Goal: Task Accomplishment & Management: Use online tool/utility

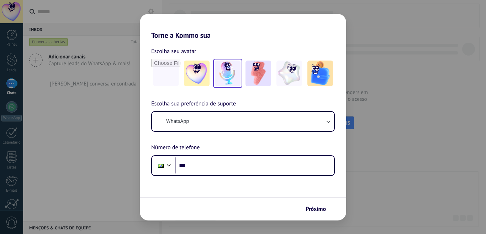
click at [223, 76] on img at bounding box center [228, 73] width 26 height 26
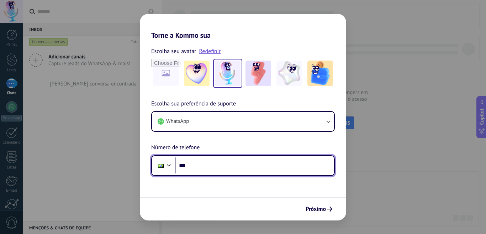
click at [199, 165] on input "***" at bounding box center [254, 165] width 159 height 16
type input "**********"
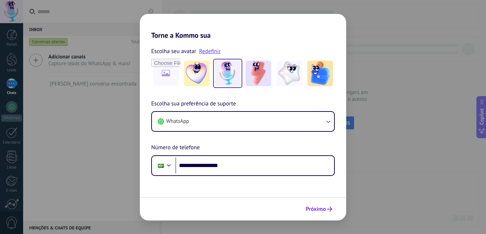
click at [325, 211] on span "Próximo" at bounding box center [316, 208] width 20 height 5
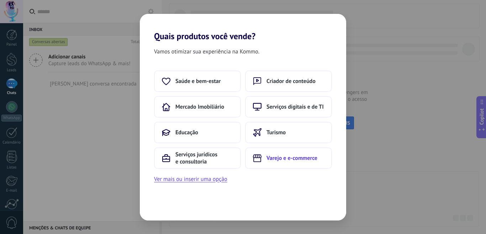
click at [287, 162] on button "Varejo e e-commerce" at bounding box center [288, 157] width 87 height 21
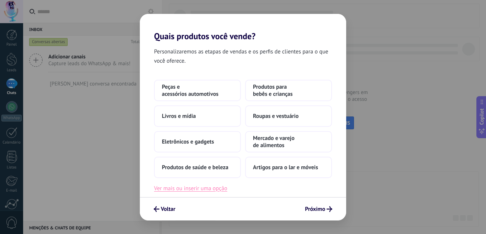
click at [206, 190] on button "Ver mais ou inserir uma opção" at bounding box center [190, 188] width 73 height 9
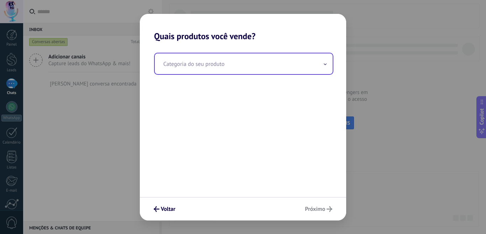
click at [225, 67] on input "text" at bounding box center [244, 63] width 178 height 21
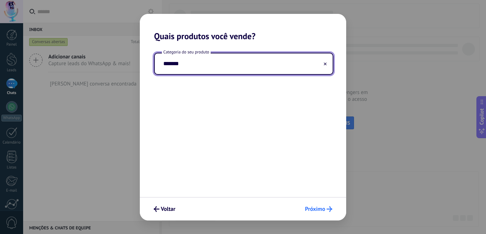
type input "*******"
click at [318, 206] on span "Próximo" at bounding box center [315, 208] width 20 height 5
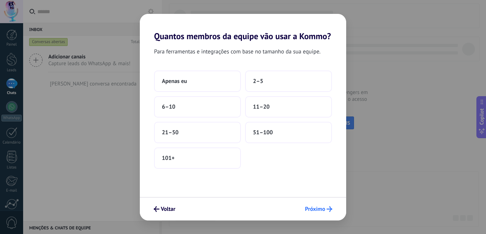
click at [318, 208] on span "Próximo" at bounding box center [315, 208] width 20 height 5
click at [180, 82] on span "Apenas eu" at bounding box center [174, 81] width 25 height 7
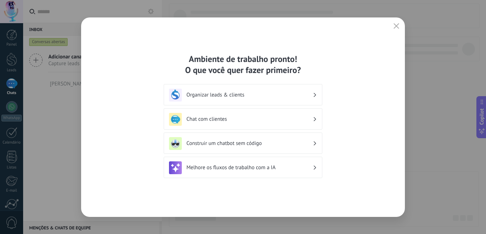
click at [393, 28] on button "button" at bounding box center [396, 26] width 9 height 10
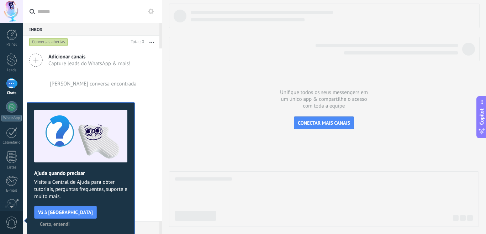
click at [70, 221] on span "Certo, entendi" at bounding box center [55, 223] width 30 height 5
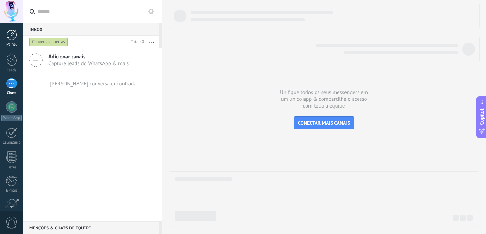
click at [4, 36] on link "Painel" at bounding box center [11, 38] width 23 height 17
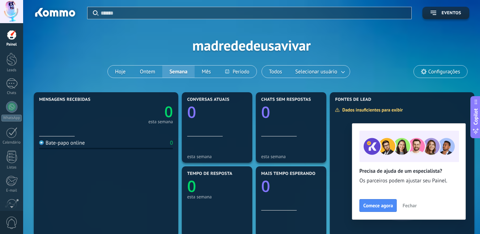
click at [9, 39] on div at bounding box center [11, 35] width 11 height 11
click at [12, 61] on div at bounding box center [11, 59] width 11 height 13
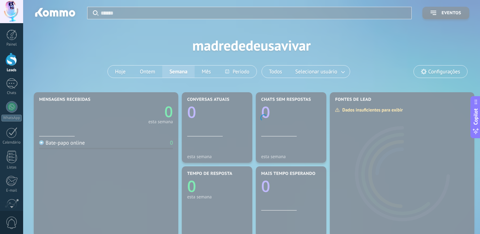
click at [13, 100] on div "Painel Leads Chats WhatsApp Clientes" at bounding box center [11, 151] width 23 height 243
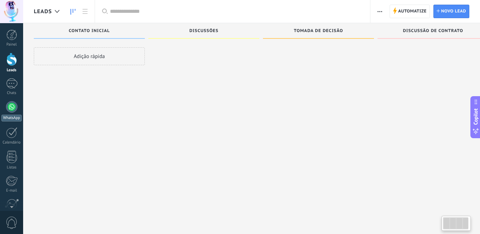
click at [12, 106] on div at bounding box center [11, 106] width 11 height 11
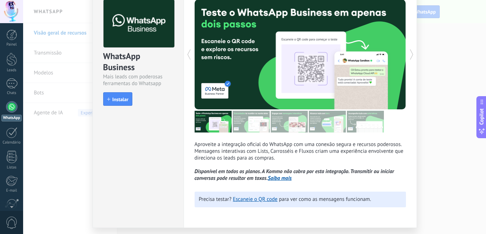
scroll to position [57, 0]
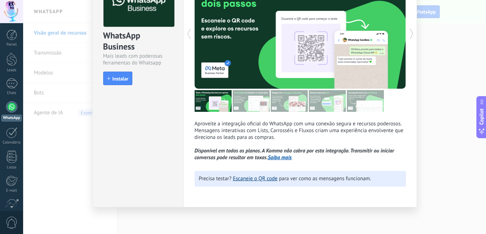
click at [260, 176] on link "Escaneie o QR code" at bounding box center [255, 178] width 44 height 7
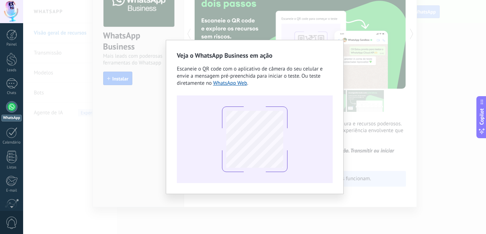
click at [312, 26] on div "Veja o WhatsApp Business em ação Escaneie o QR code com o aplicativo de câmera …" at bounding box center [254, 117] width 463 height 234
